Goal: Find specific page/section: Find specific page/section

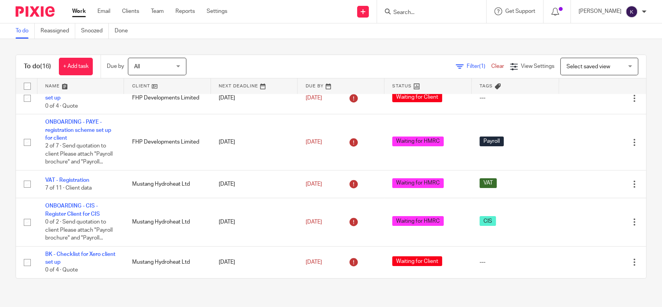
scroll to position [216, 0]
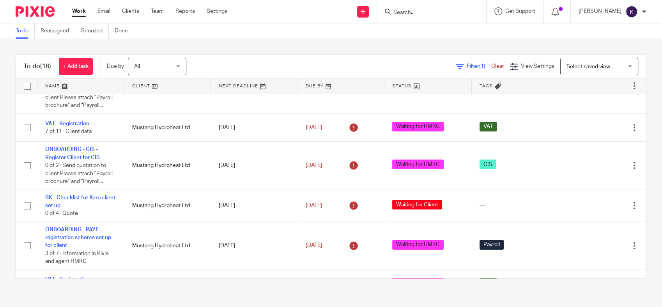
click at [148, 86] on link at bounding box center [167, 86] width 87 height 16
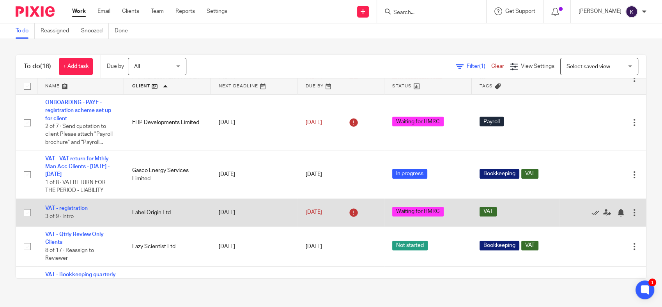
scroll to position [56, 0]
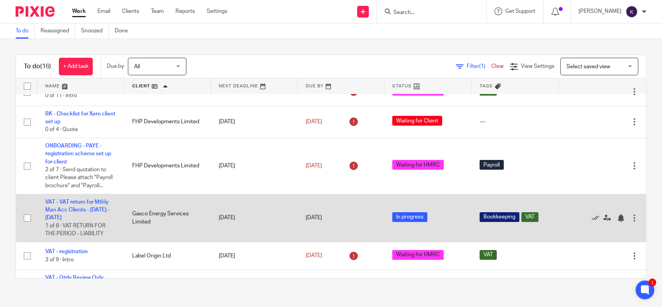
click at [81, 206] on td "VAT - VAT return for Mthly Man Acc Clients - [DATE] - [DATE] 1 of 8 · VAT RETUR…" at bounding box center [80, 218] width 87 height 48
click at [90, 201] on link "VAT - VAT return for Mthly Man Acc Clients - [DATE] - [DATE]" at bounding box center [77, 209] width 64 height 21
